Goal: Navigation & Orientation: Find specific page/section

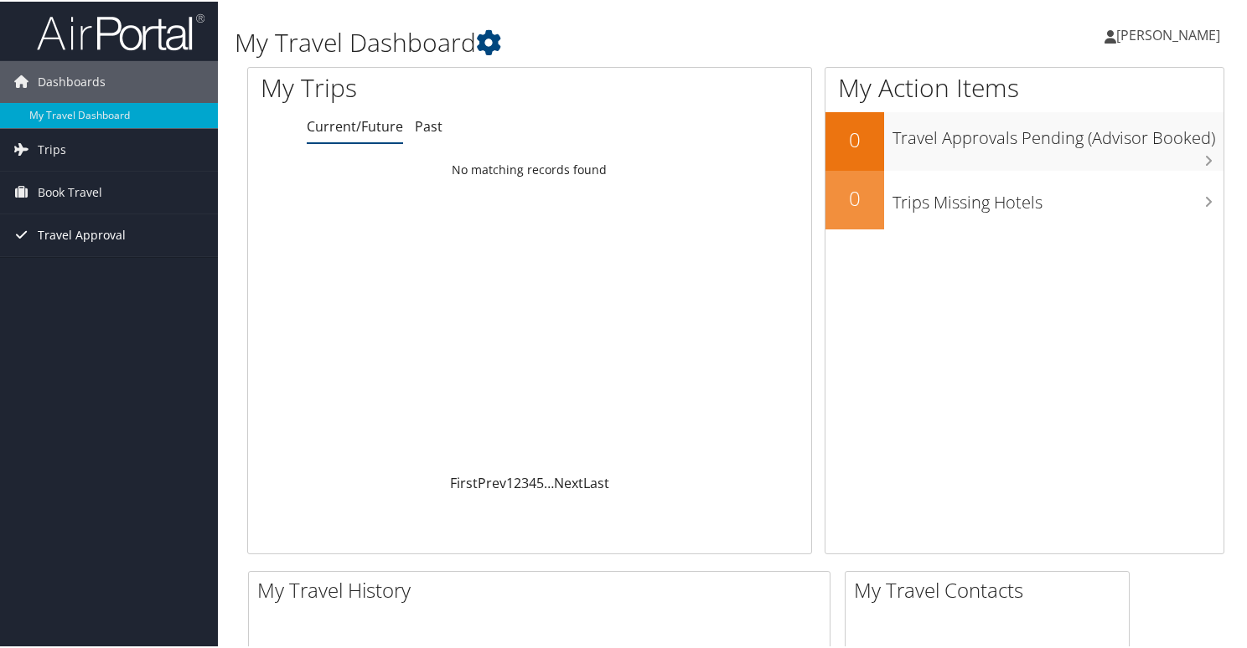
click at [97, 234] on span "Travel Approval" at bounding box center [82, 234] width 88 height 42
click at [114, 265] on link "Pending Trip Approvals" at bounding box center [109, 267] width 218 height 25
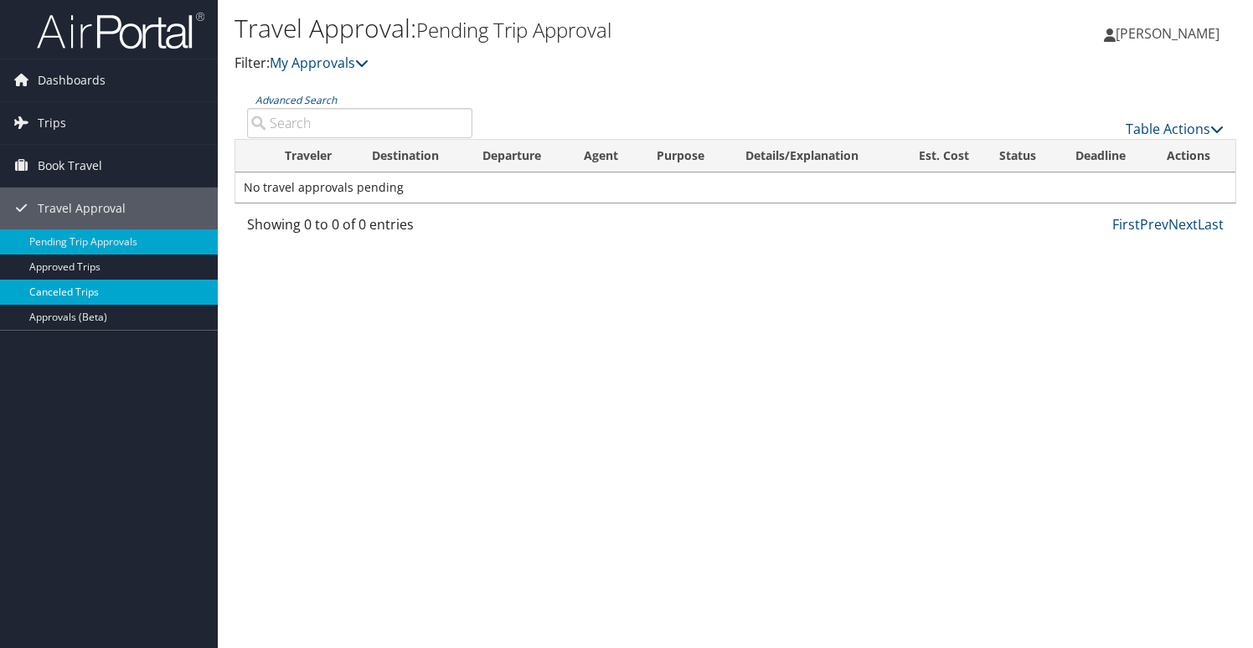
click at [71, 288] on link "Canceled Trips" at bounding box center [109, 292] width 218 height 25
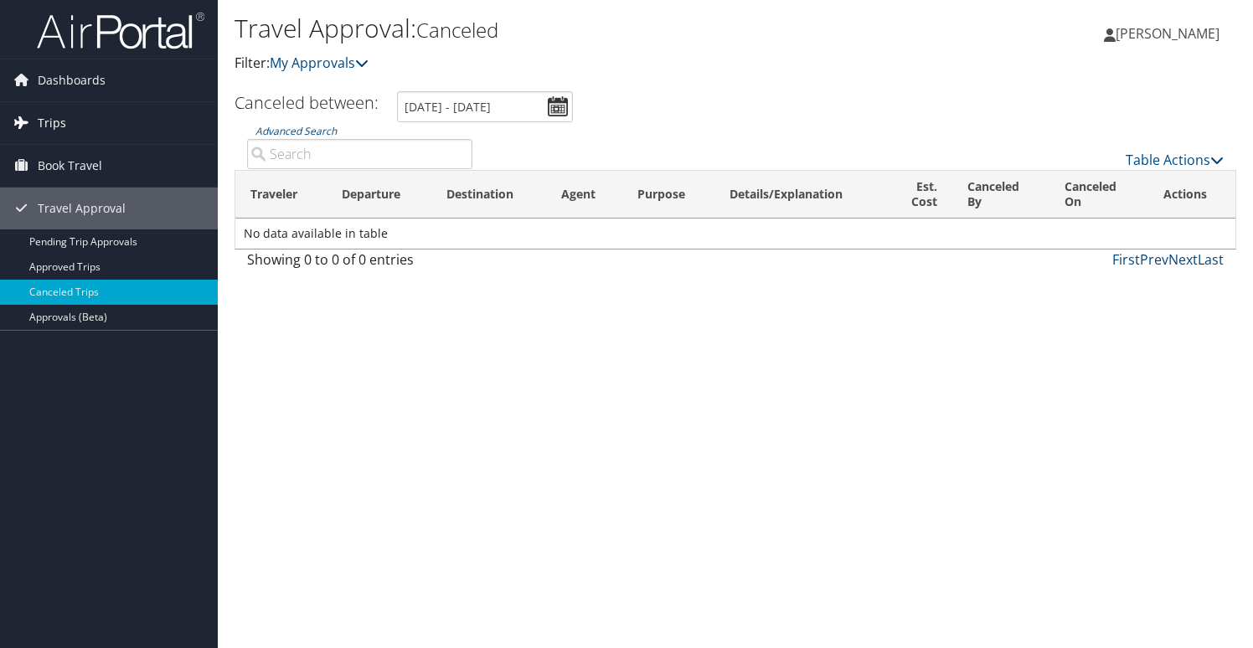
click at [53, 122] on span "Trips" at bounding box center [52, 123] width 28 height 42
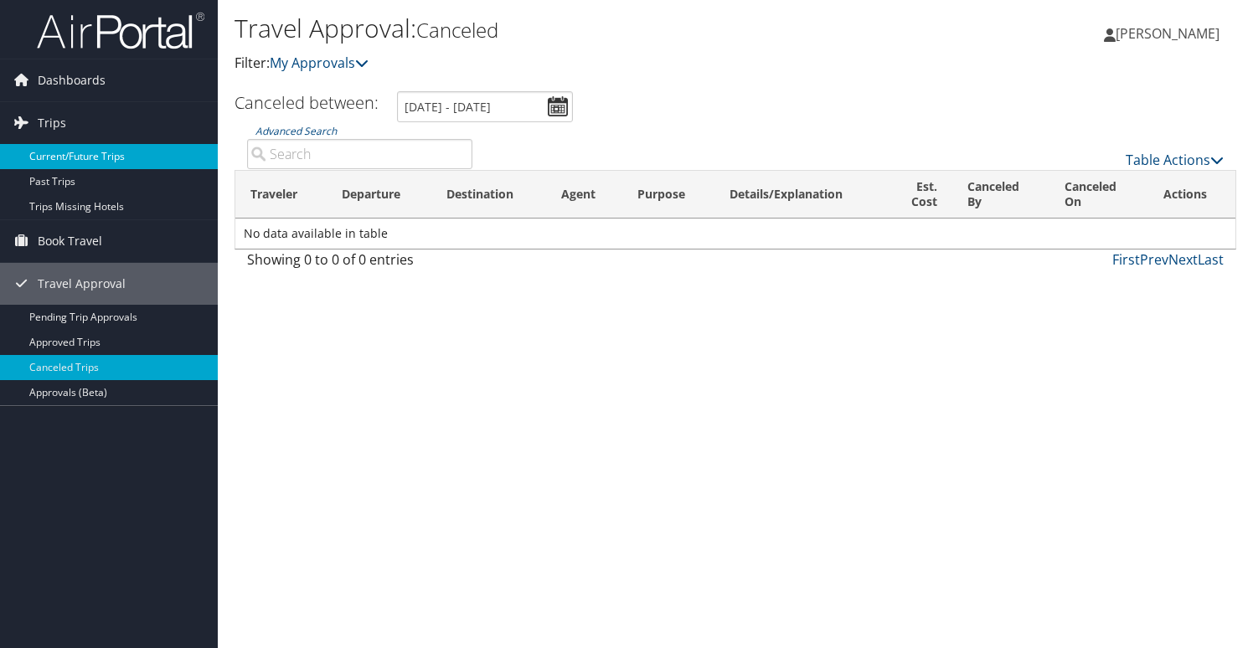
click at [56, 149] on link "Current/Future Trips" at bounding box center [109, 156] width 218 height 25
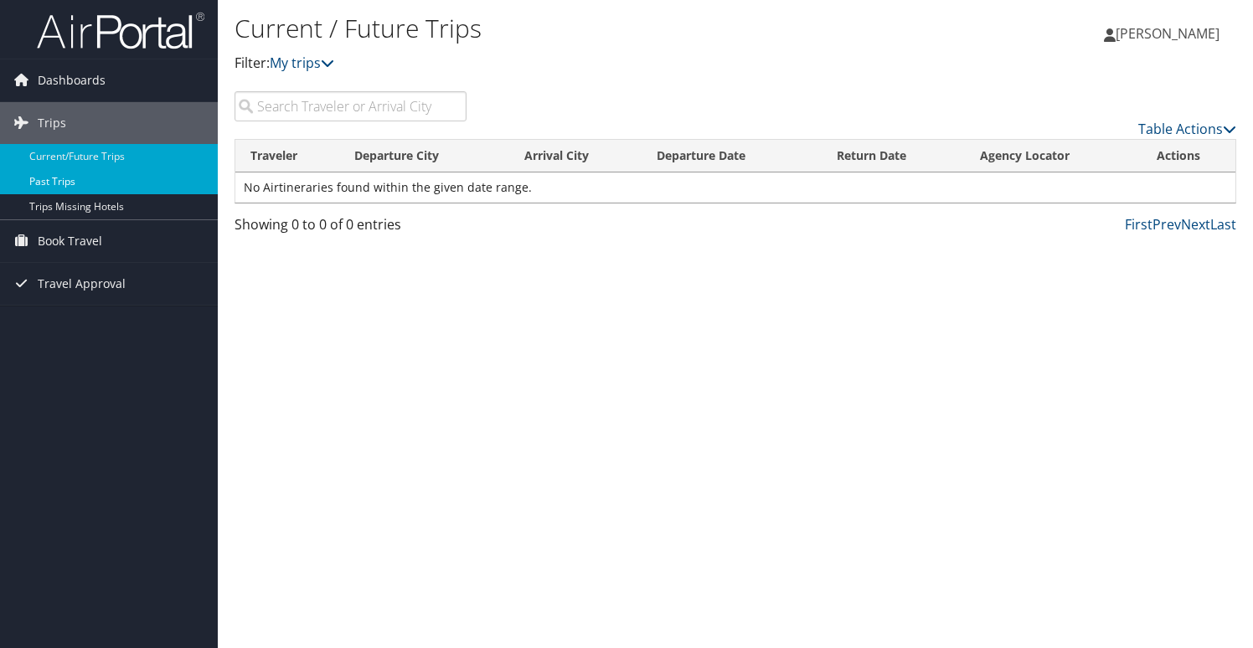
click at [54, 180] on link "Past Trips" at bounding box center [109, 181] width 218 height 25
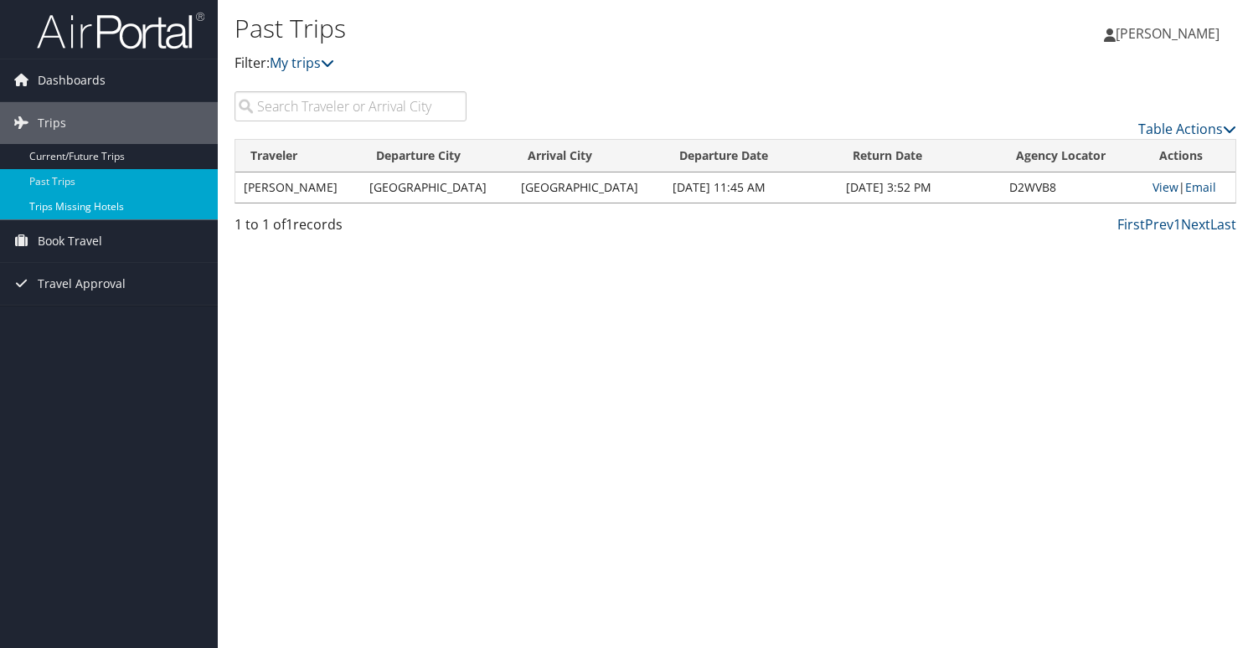
click at [85, 204] on link "Trips Missing Hotels" at bounding box center [109, 206] width 218 height 25
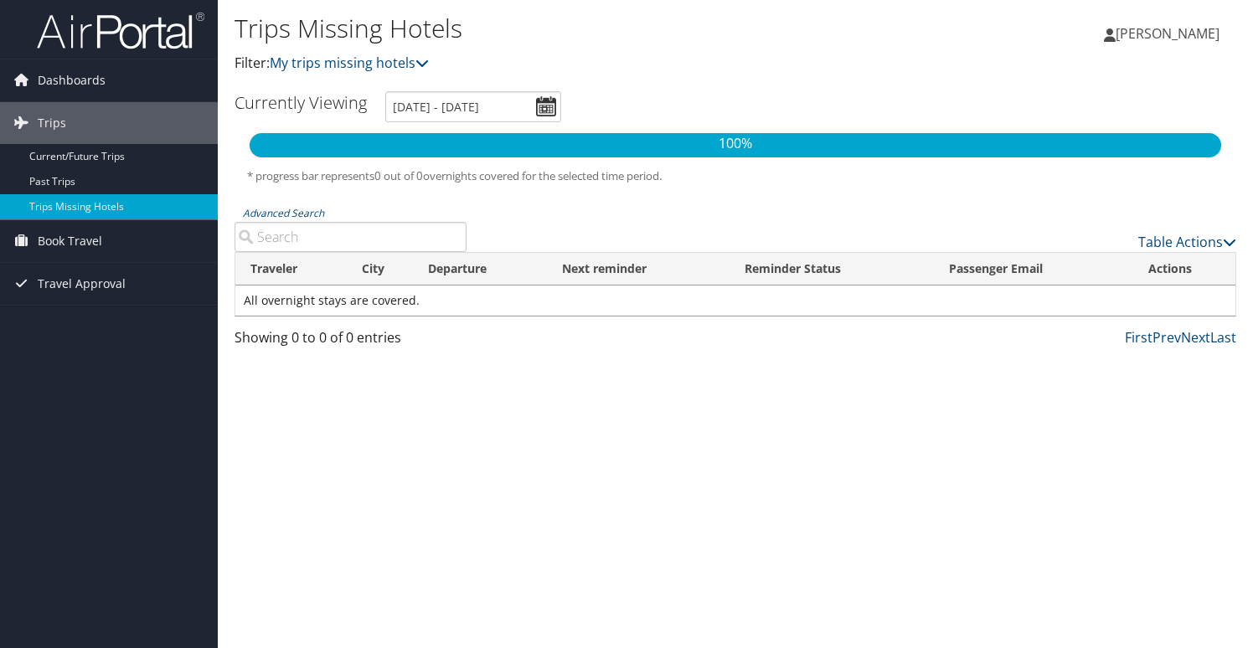
click at [58, 125] on span "Trips" at bounding box center [52, 123] width 28 height 42
